Goal: Task Accomplishment & Management: Manage account settings

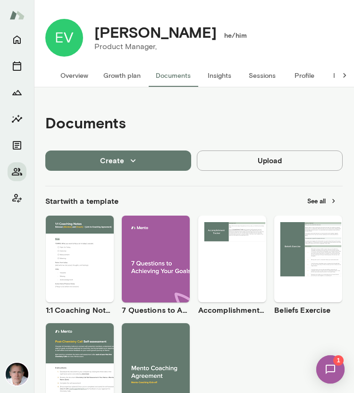
scroll to position [347, 0]
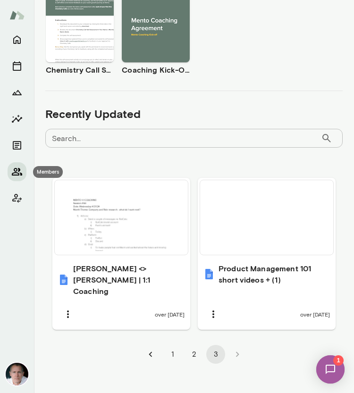
click at [17, 173] on icon "Members" at bounding box center [17, 172] width 10 height 8
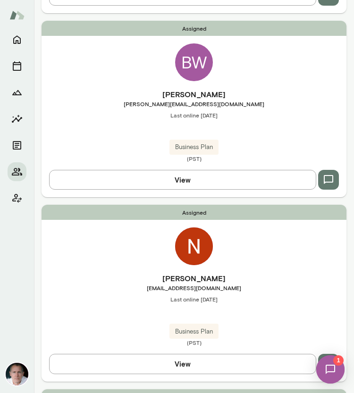
scroll to position [1467, 0]
click at [194, 66] on div "BW" at bounding box center [194, 62] width 38 height 38
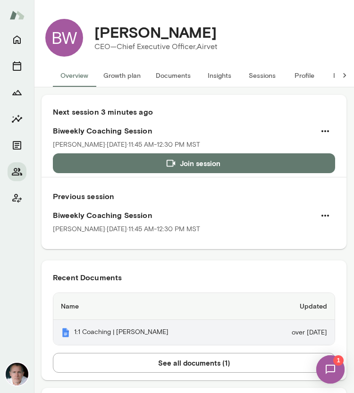
click at [164, 337] on th "1:1 Coaching | [PERSON_NAME]" at bounding box center [152, 332] width 199 height 25
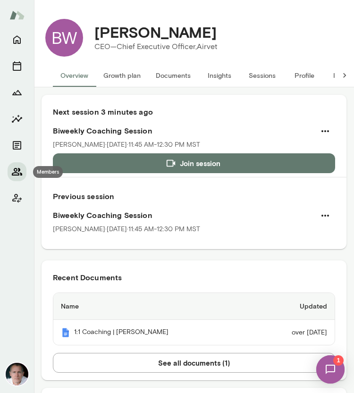
click at [19, 164] on button "Members" at bounding box center [17, 171] width 19 height 19
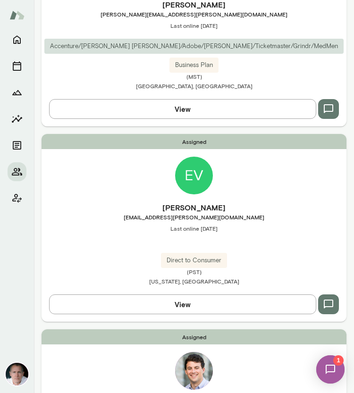
scroll to position [3472, 0]
click at [188, 163] on img at bounding box center [194, 175] width 38 height 38
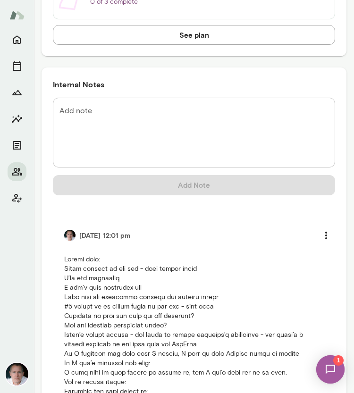
scroll to position [848, 0]
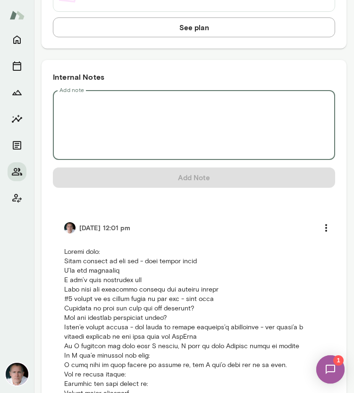
click at [129, 107] on textarea "Add note" at bounding box center [193, 125] width 269 height 54
paste textarea "**********"
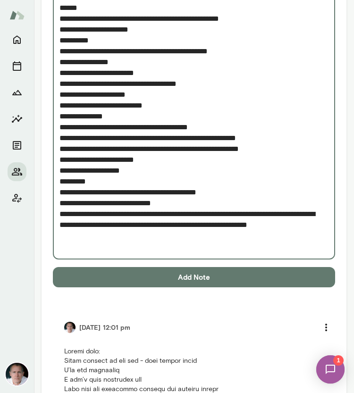
scroll to position [1334, 0]
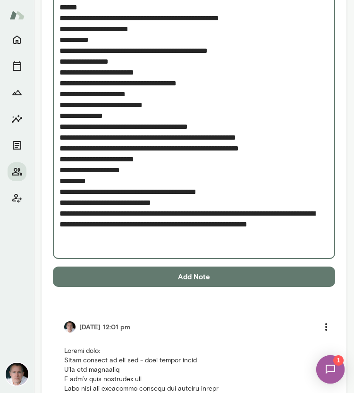
type textarea "**********"
click at [181, 270] on button "Add Note" at bounding box center [194, 276] width 282 height 20
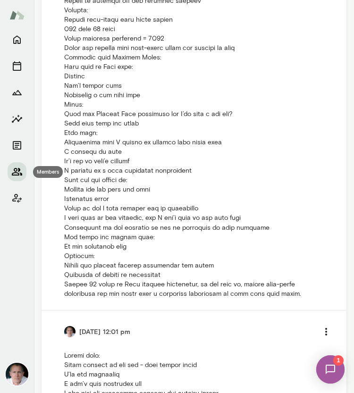
click at [12, 168] on icon "Members" at bounding box center [16, 171] width 11 height 11
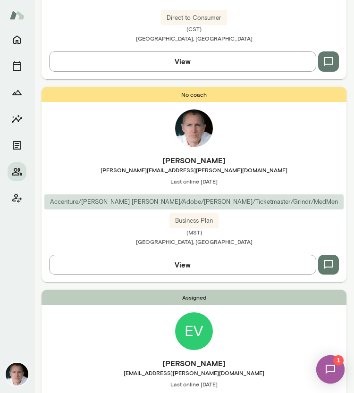
scroll to position [3403, 0]
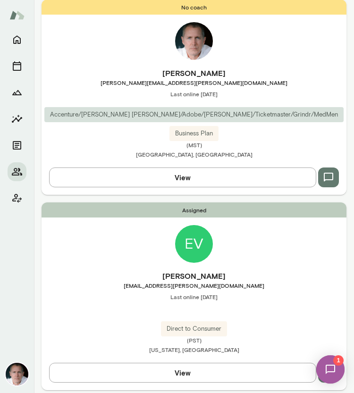
click at [204, 236] on img at bounding box center [194, 244] width 38 height 38
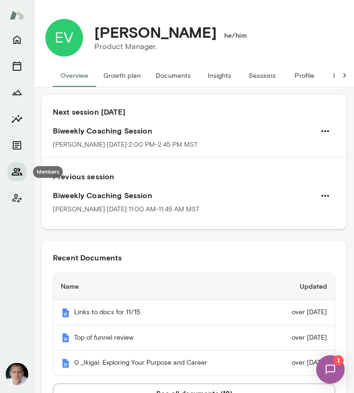
click at [20, 167] on icon "Members" at bounding box center [16, 171] width 11 height 11
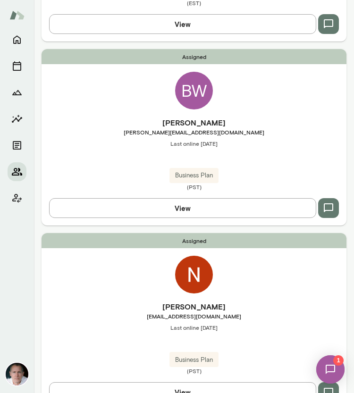
scroll to position [1442, 0]
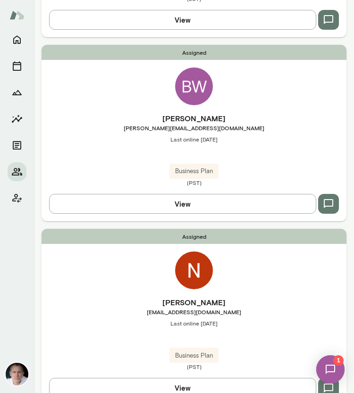
click at [189, 82] on div "BW" at bounding box center [194, 86] width 38 height 38
